Goal: Task Accomplishment & Management: Use online tool/utility

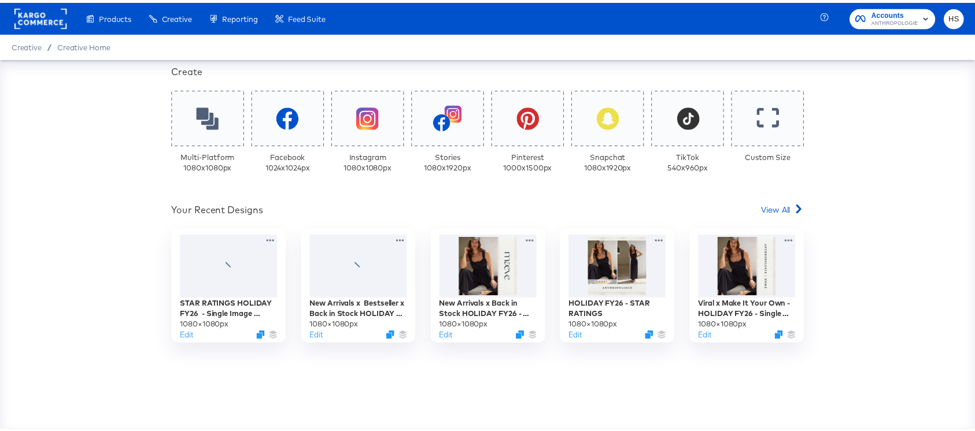
scroll to position [248, 0]
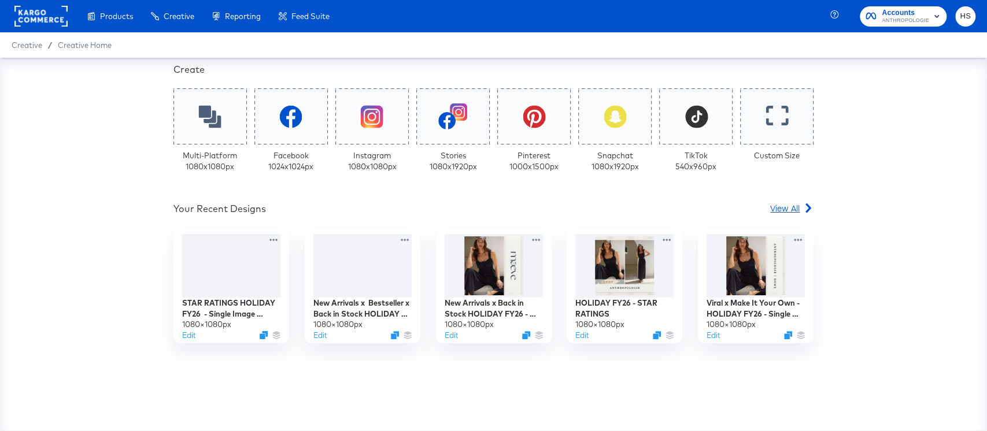
click at [792, 204] on span "View All" at bounding box center [784, 208] width 29 height 12
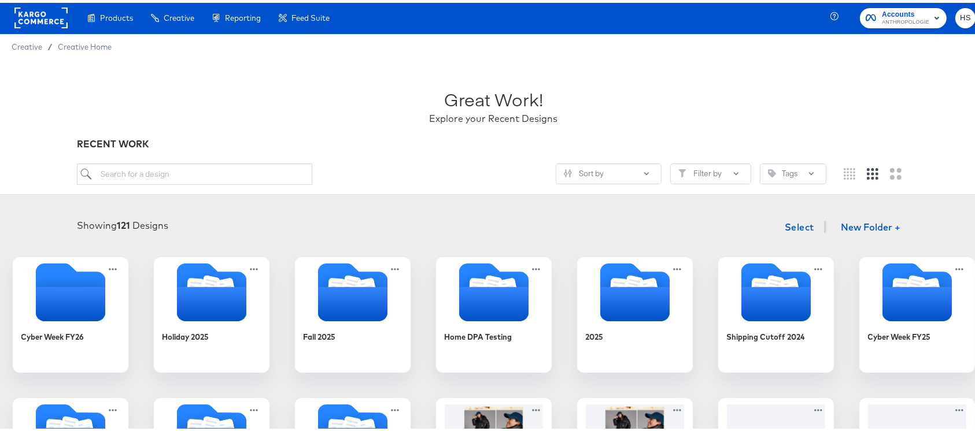
scroll to position [72, 0]
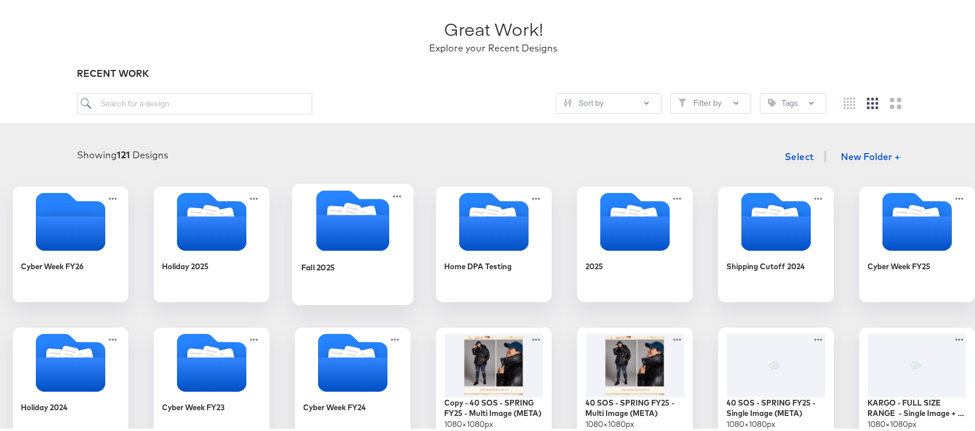
click at [382, 238] on icon "Folder" at bounding box center [352, 230] width 73 height 36
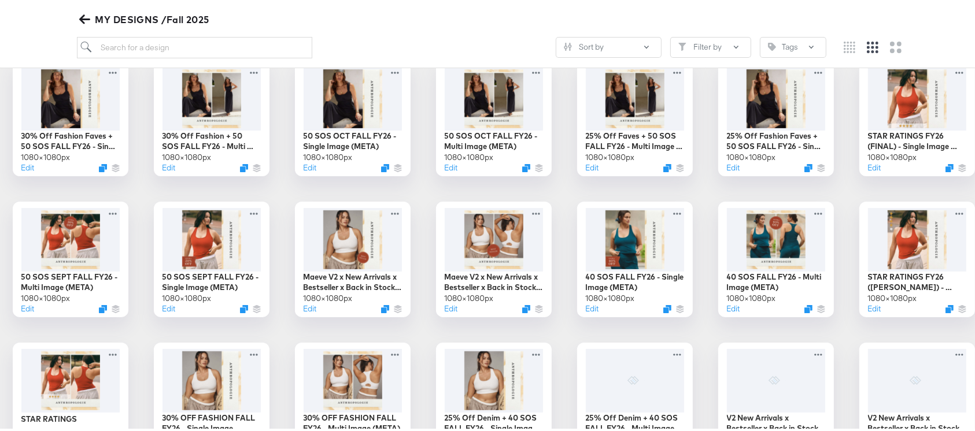
scroll to position [198, 0]
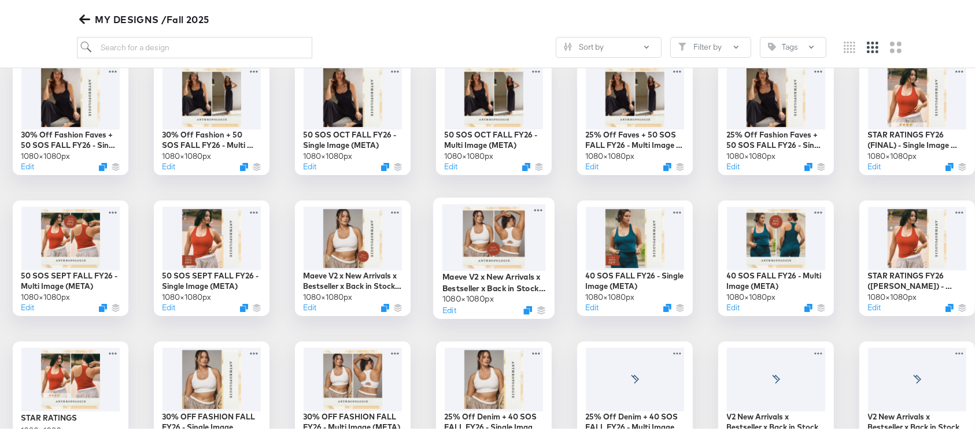
click at [545, 216] on div at bounding box center [494, 234] width 104 height 67
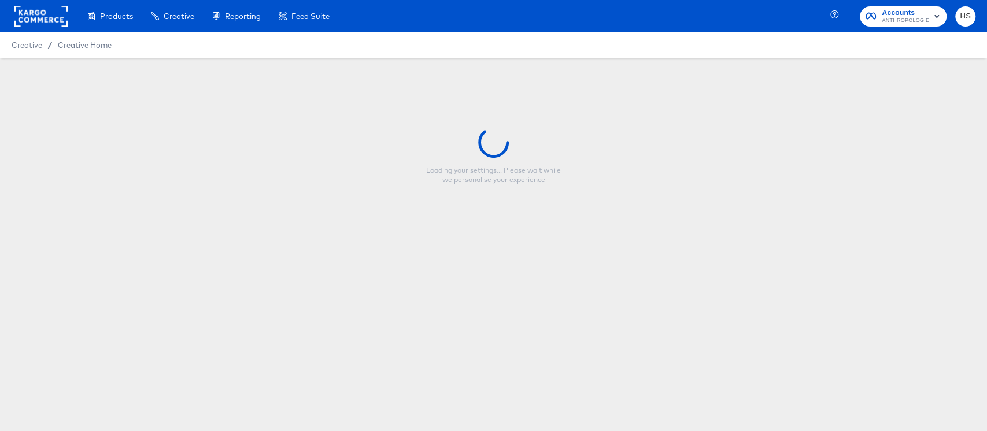
type input "Maeve V2 x New Arrivals x Bestseller x Back in Stock FALL FY26 - Multi Image (M…"
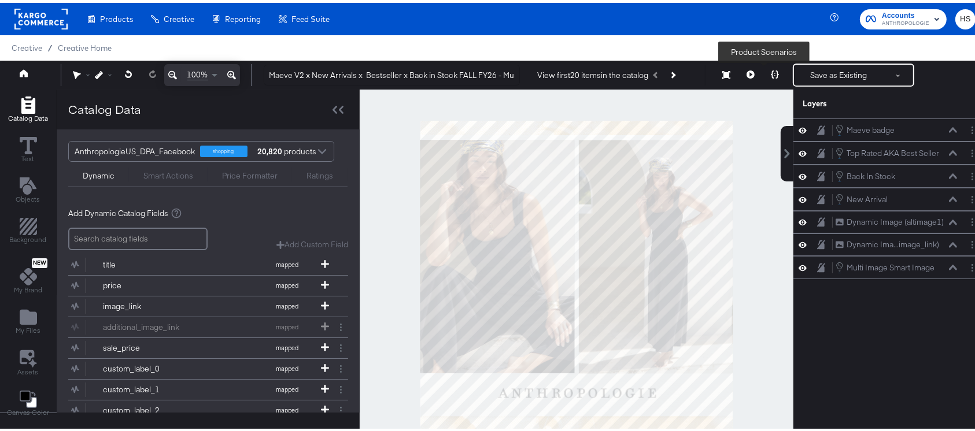
click at [768, 76] on button at bounding box center [775, 72] width 24 height 23
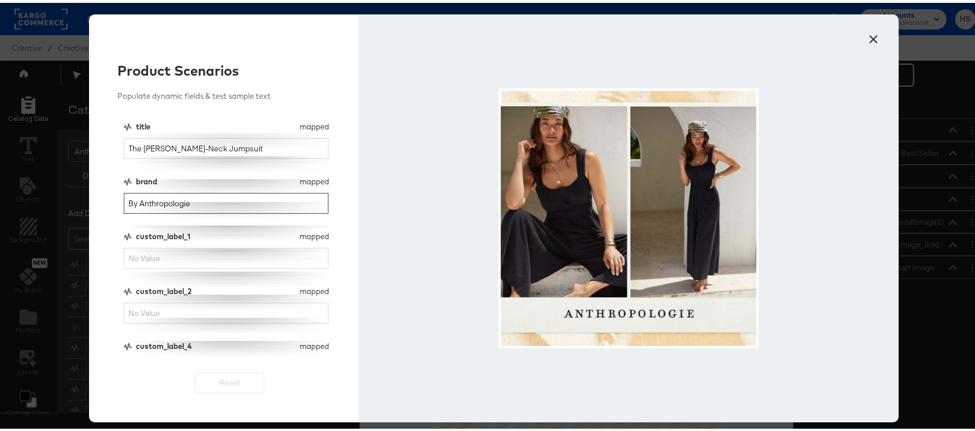
click at [187, 207] on input "By Anthropologie" at bounding box center [226, 200] width 205 height 21
type input "maeve"
